Goal: Task Accomplishment & Management: Manage account settings

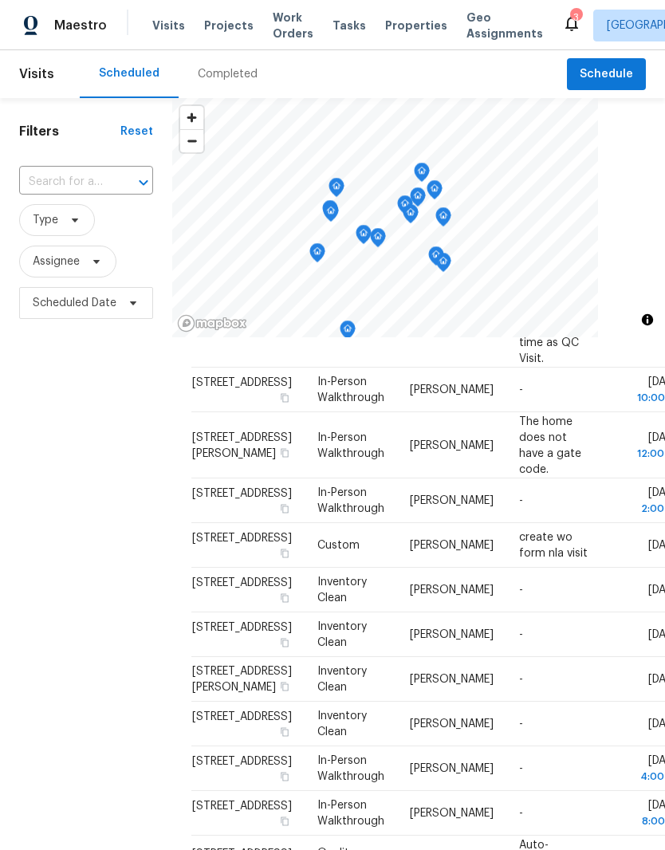
scroll to position [768, 0]
click at [0, 0] on icon at bounding box center [0, 0] width 0 height 0
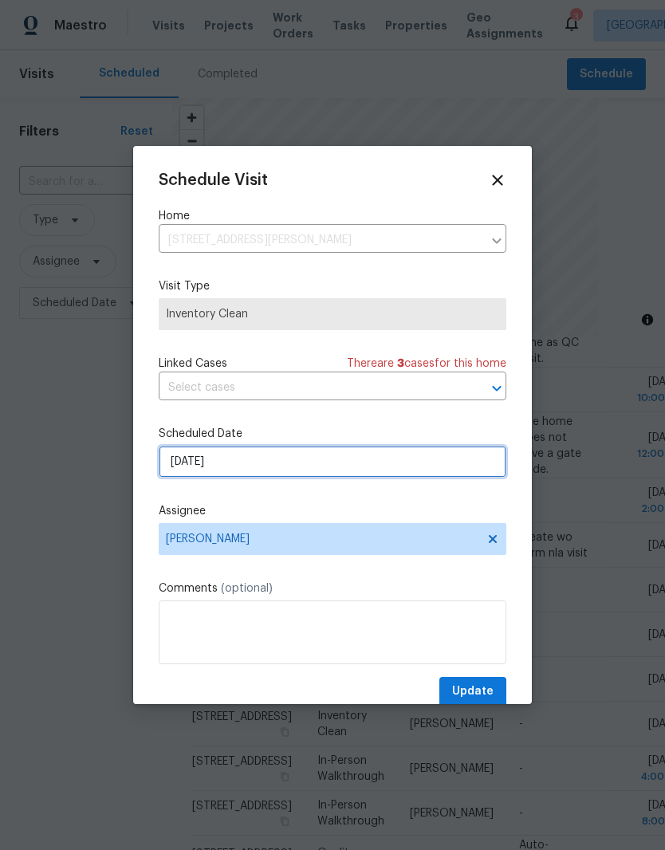
click at [375, 456] on input "[DATE]" at bounding box center [333, 462] width 348 height 32
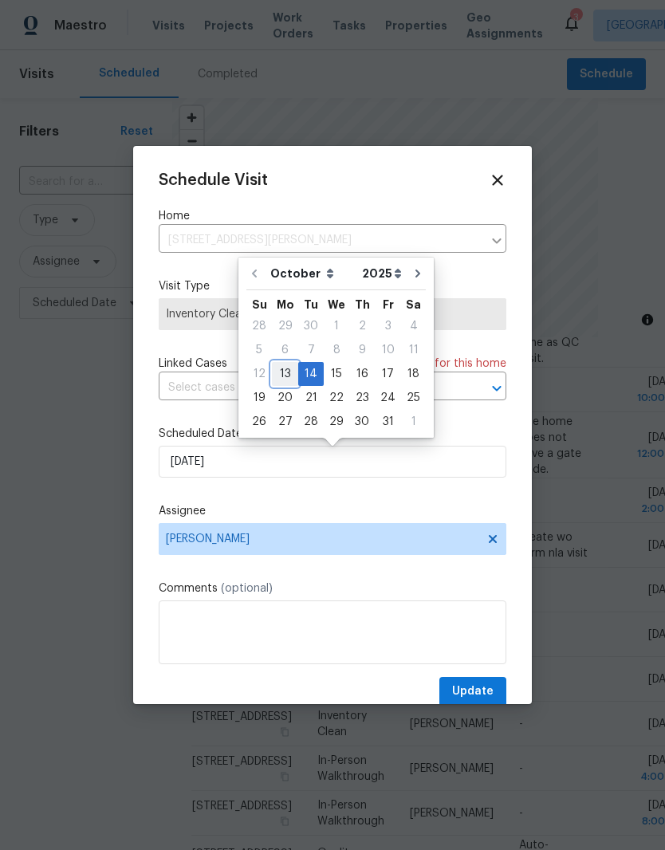
click at [285, 373] on div "13" at bounding box center [285, 374] width 26 height 22
type input "[DATE]"
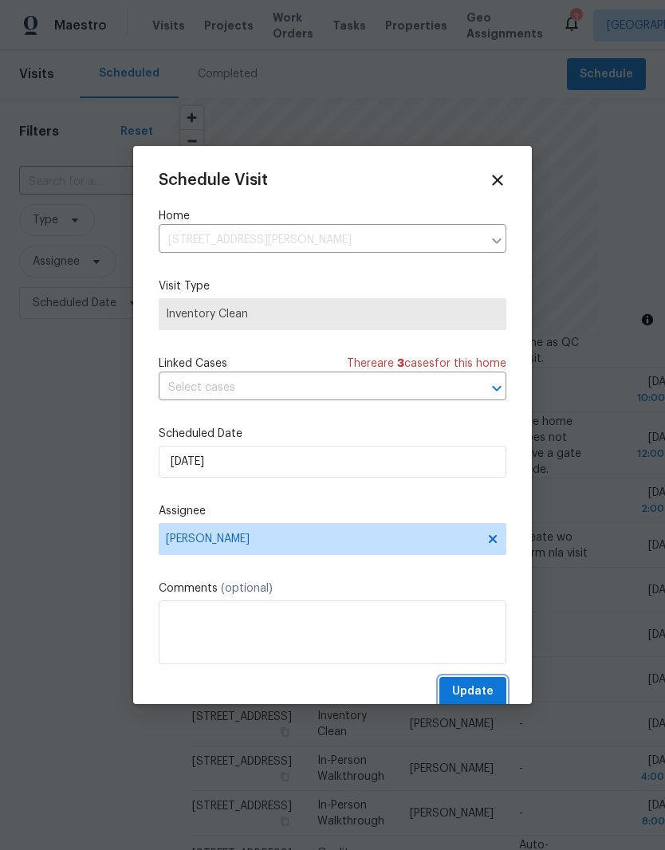
click at [481, 687] on span "Update" at bounding box center [472, 692] width 41 height 20
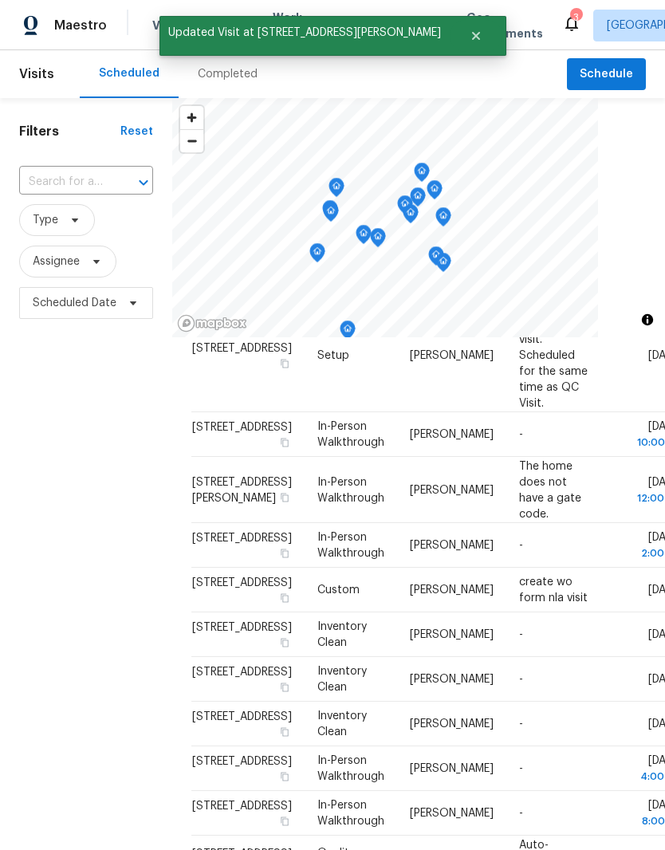
scroll to position [742, 0]
click at [0, 0] on icon at bounding box center [0, 0] width 0 height 0
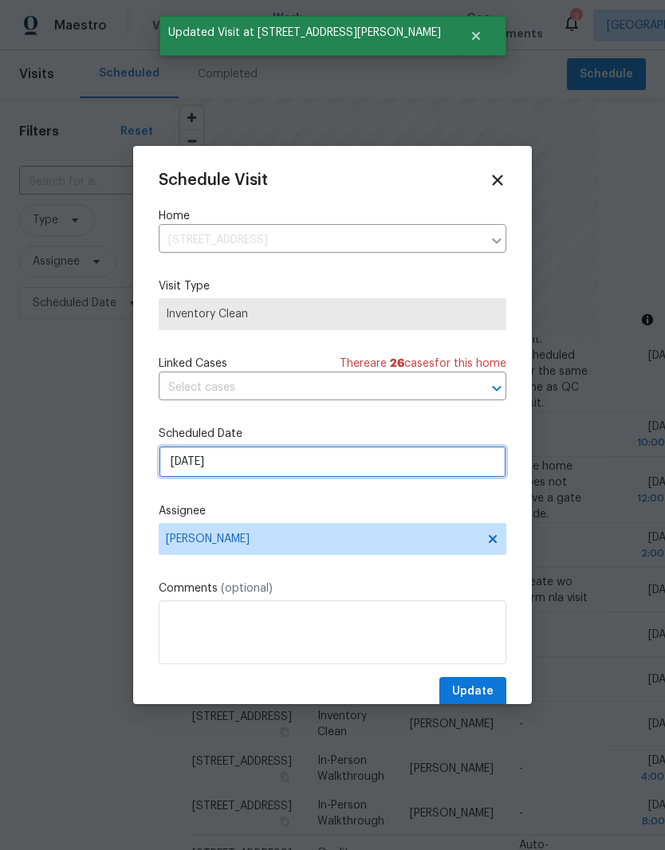
click at [338, 464] on input "[DATE]" at bounding box center [333, 462] width 348 height 32
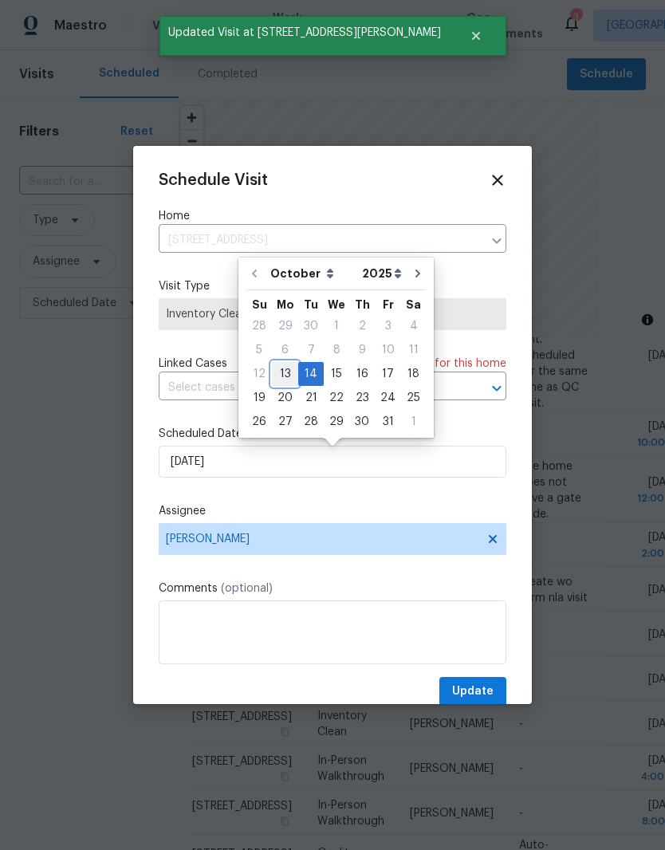
click at [283, 372] on div "13" at bounding box center [285, 374] width 26 height 22
type input "[DATE]"
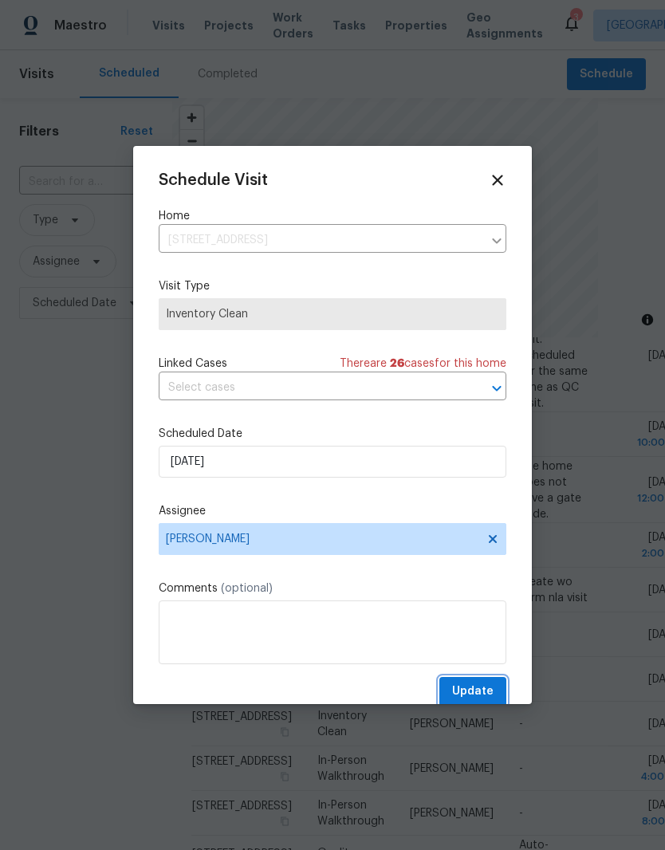
click at [475, 696] on span "Update" at bounding box center [472, 692] width 41 height 20
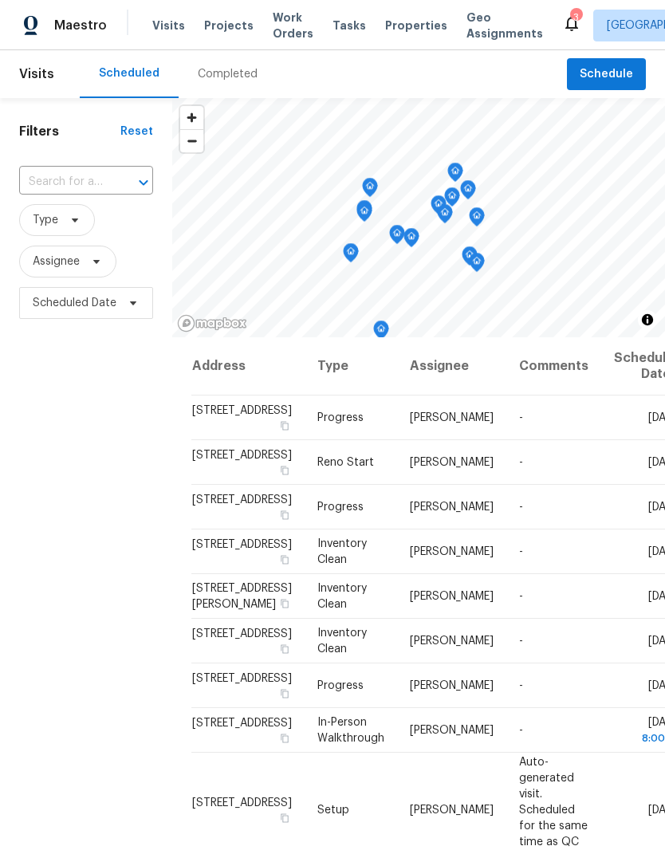
scroll to position [0, 0]
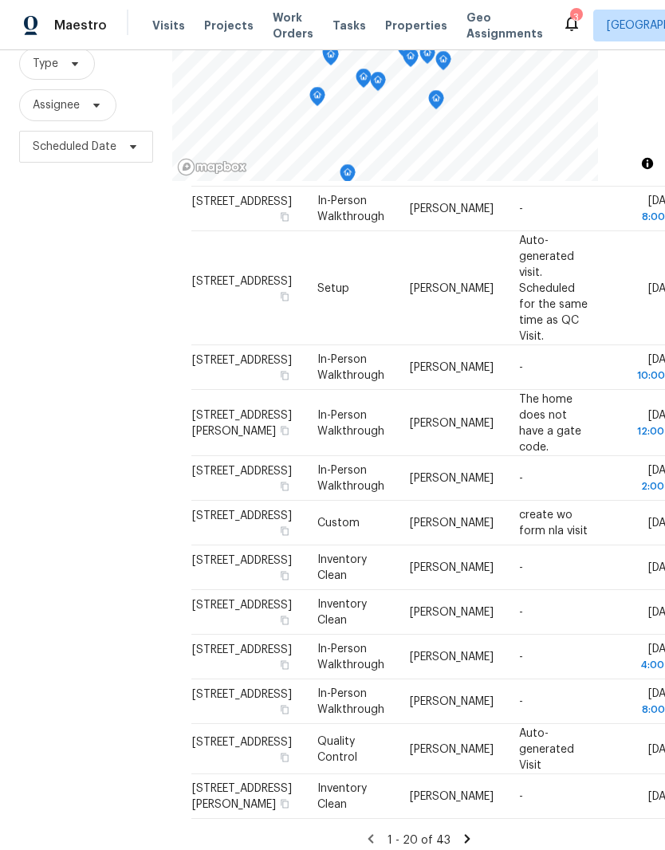
scroll to position [57, 0]
click at [470, 832] on icon at bounding box center [467, 839] width 14 height 14
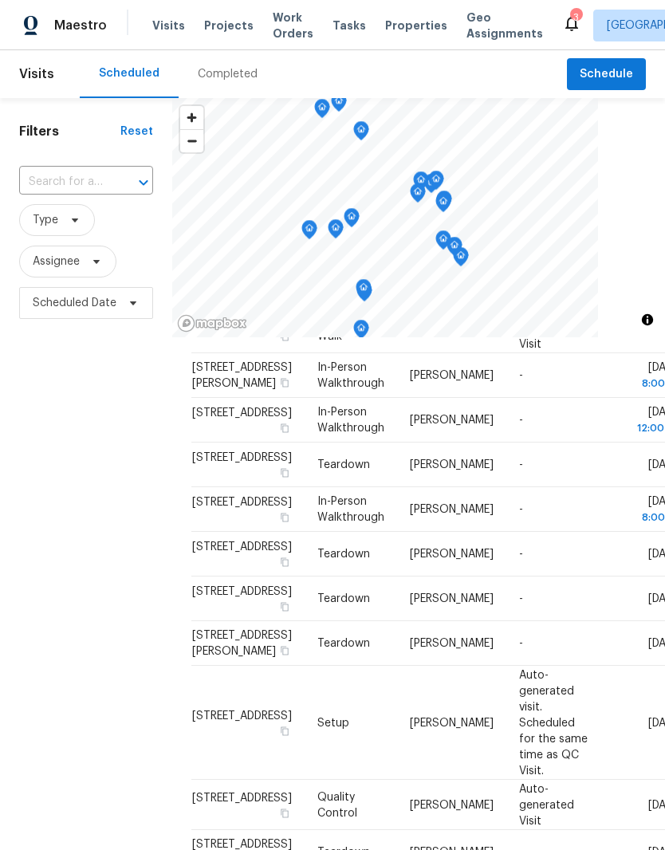
scroll to position [1042, 0]
click at [169, 24] on span "Visits" at bounding box center [168, 26] width 33 height 16
click at [162, 31] on span "Visits" at bounding box center [168, 26] width 33 height 16
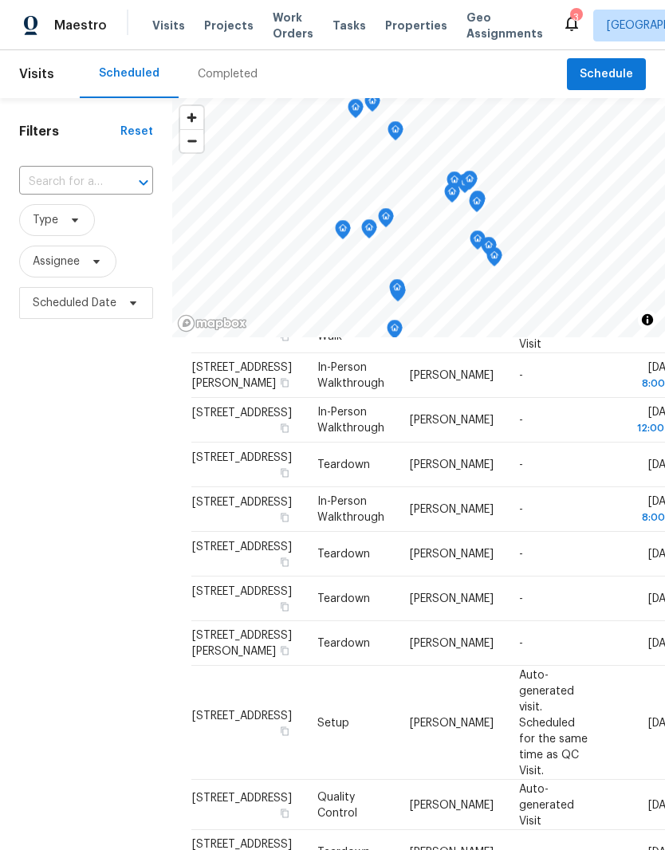
scroll to position [1042, 0]
click at [404, 25] on span "Properties" at bounding box center [416, 26] width 62 height 16
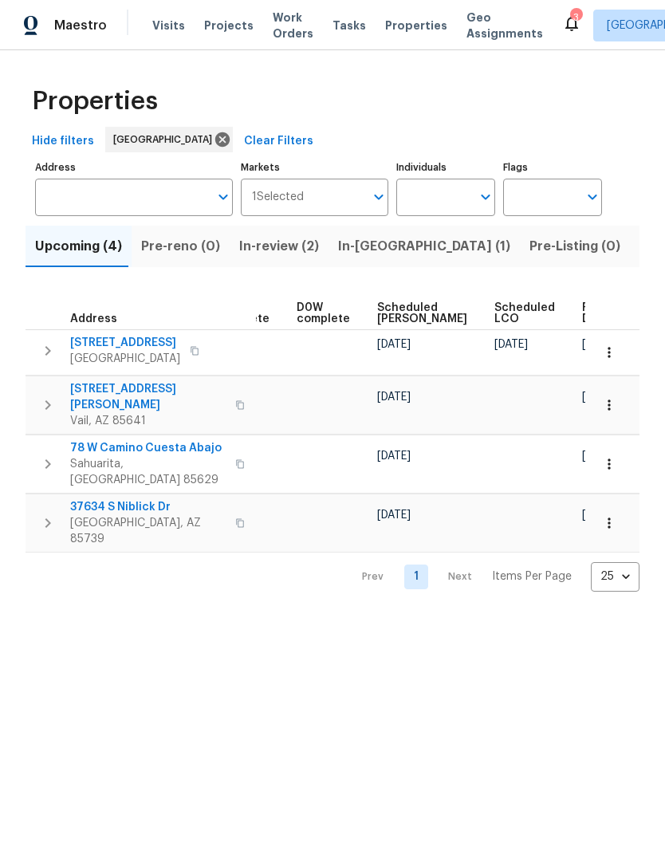
scroll to position [0, 400]
